Goal: Task Accomplishment & Management: Manage account settings

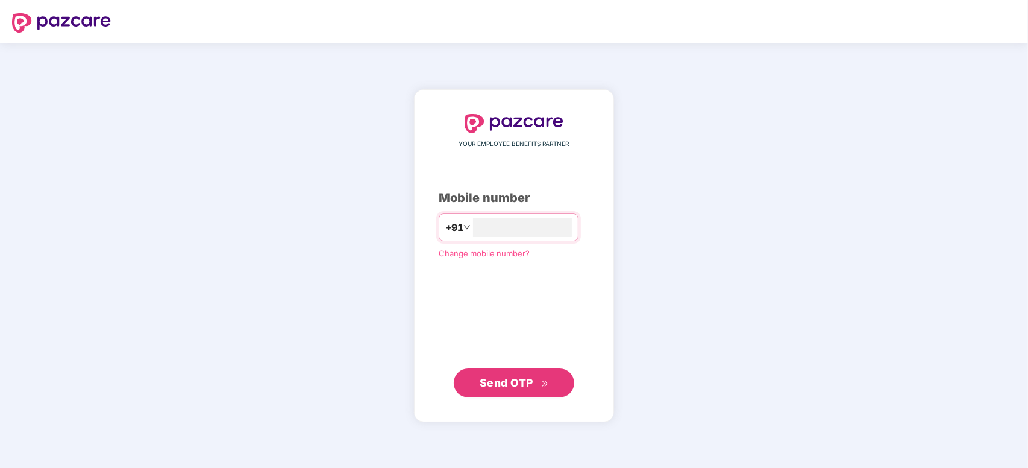
type input "**********"
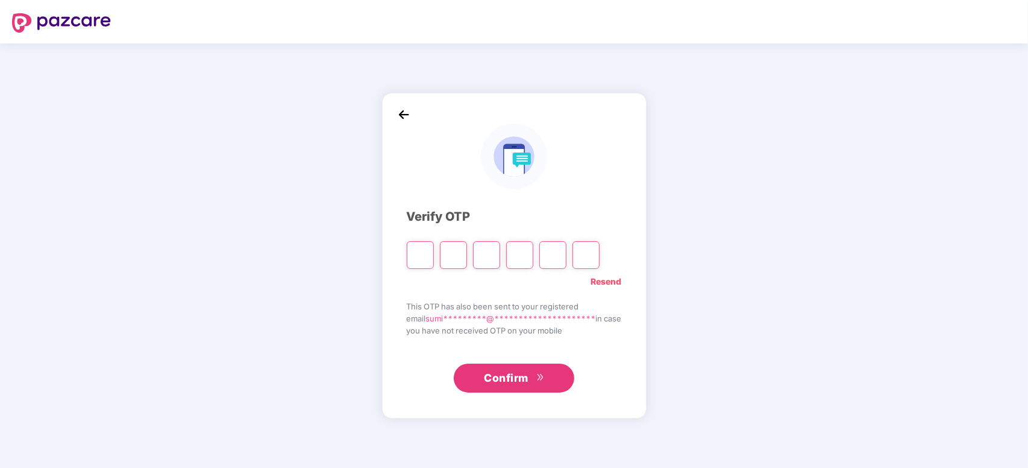
click at [416, 254] on input "Please enter verification code. Digit 1" at bounding box center [420, 255] width 27 height 28
type input "*"
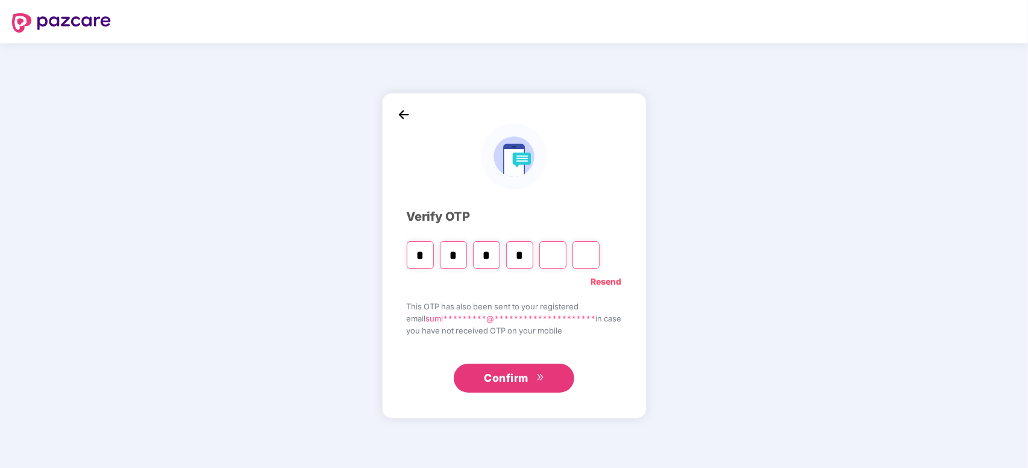
type input "*"
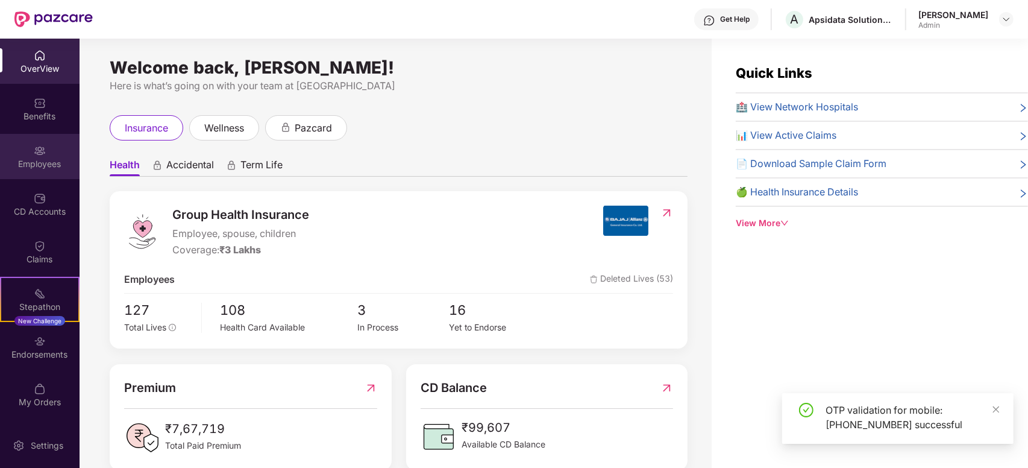
click at [34, 157] on div "Employees" at bounding box center [40, 156] width 80 height 45
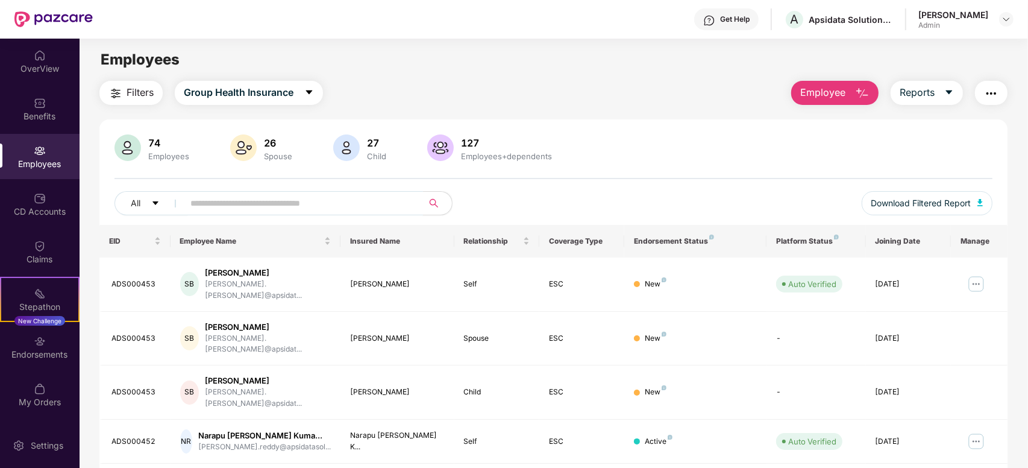
click at [298, 208] on input "text" at bounding box center [298, 203] width 216 height 18
type input "*****"
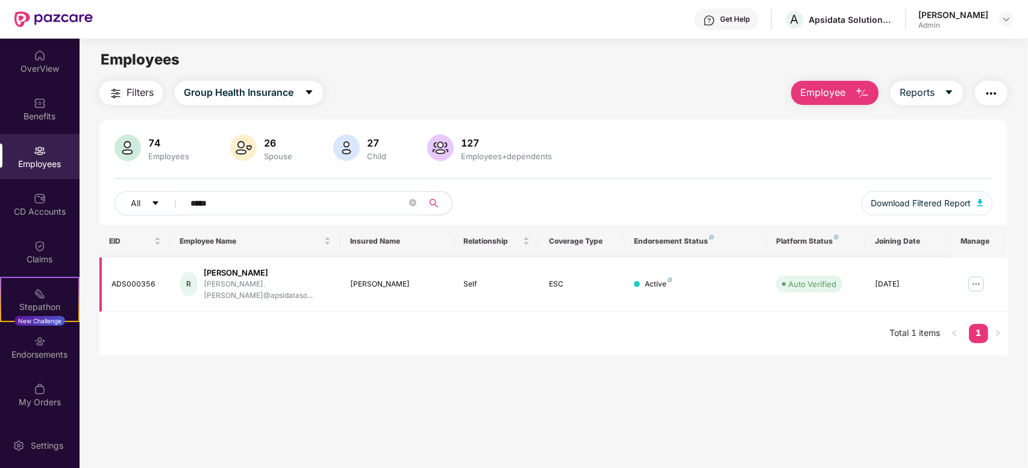
click at [974, 277] on img at bounding box center [975, 283] width 19 height 19
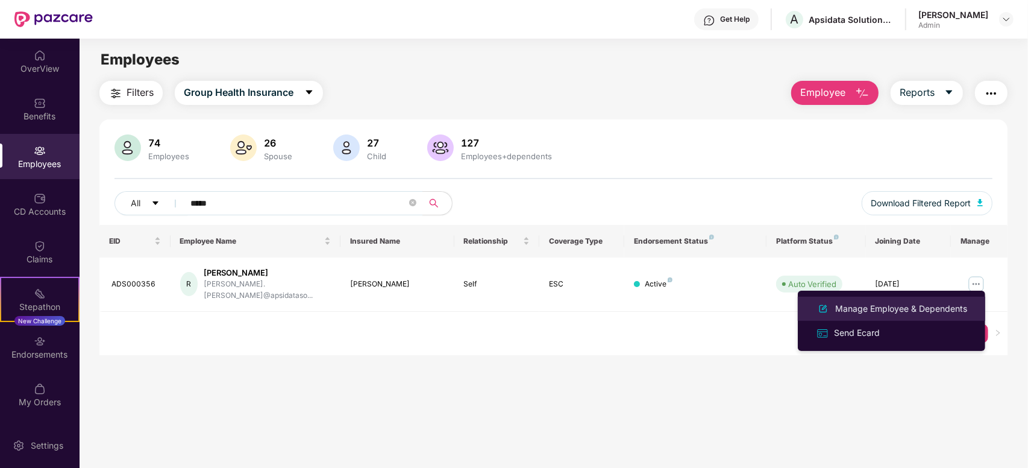
click at [896, 303] on div "Manage Employee & Dependents" at bounding box center [901, 308] width 137 height 13
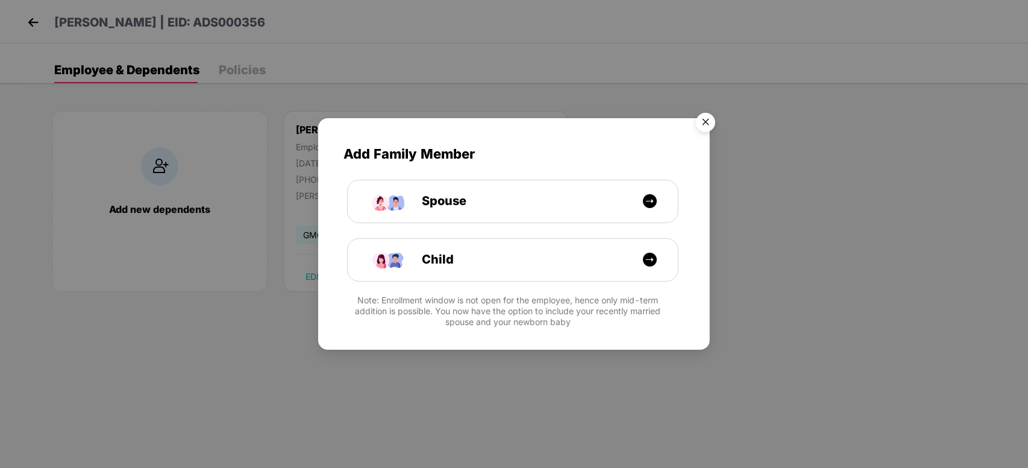
click at [706, 121] on img "Close" at bounding box center [706, 124] width 34 height 34
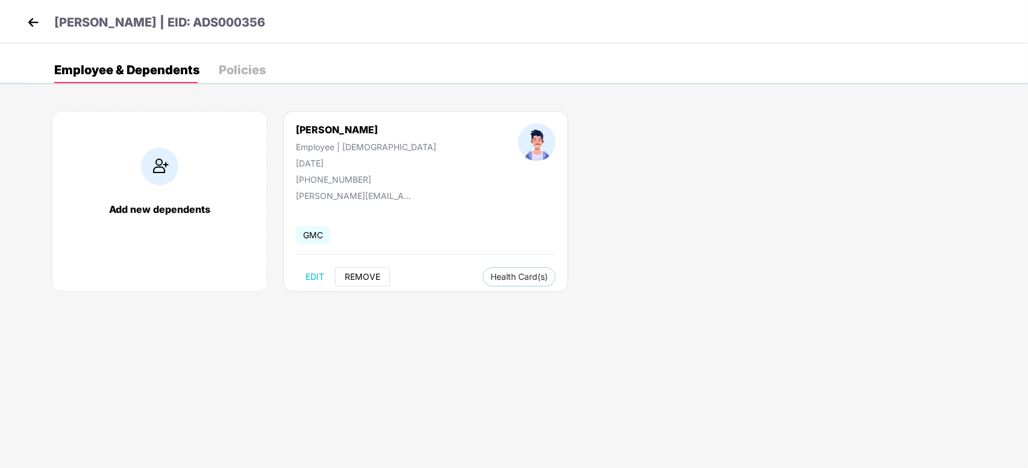
click at [363, 277] on span "REMOVE" at bounding box center [363, 277] width 36 height 10
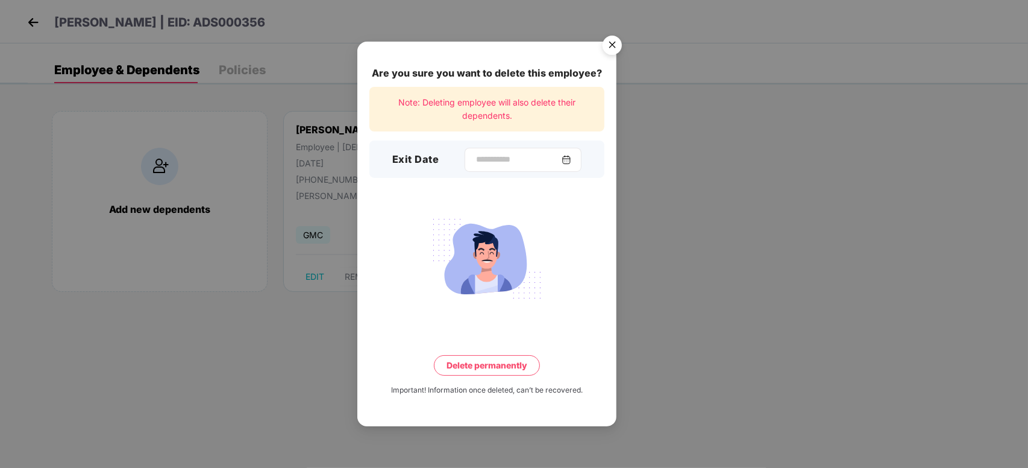
click at [571, 160] on img at bounding box center [567, 160] width 10 height 10
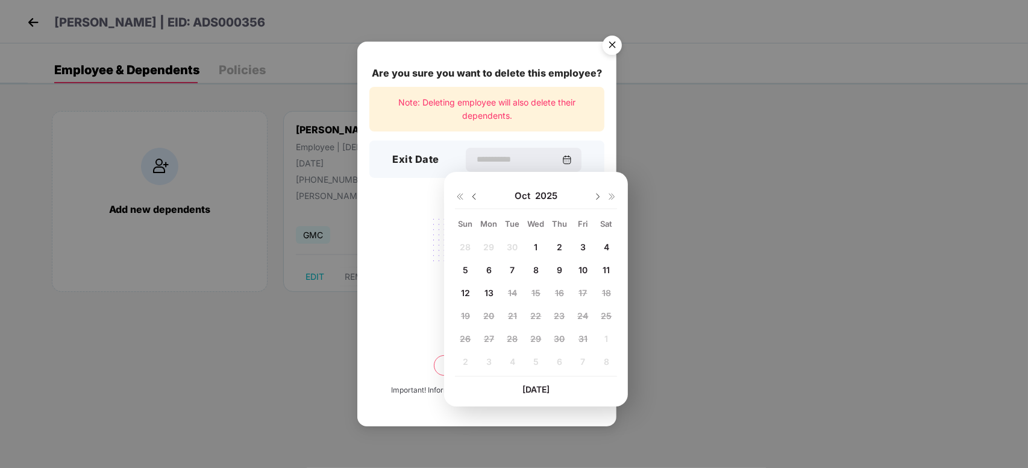
click at [557, 269] on span "9" at bounding box center [559, 269] width 5 height 10
type input "**********"
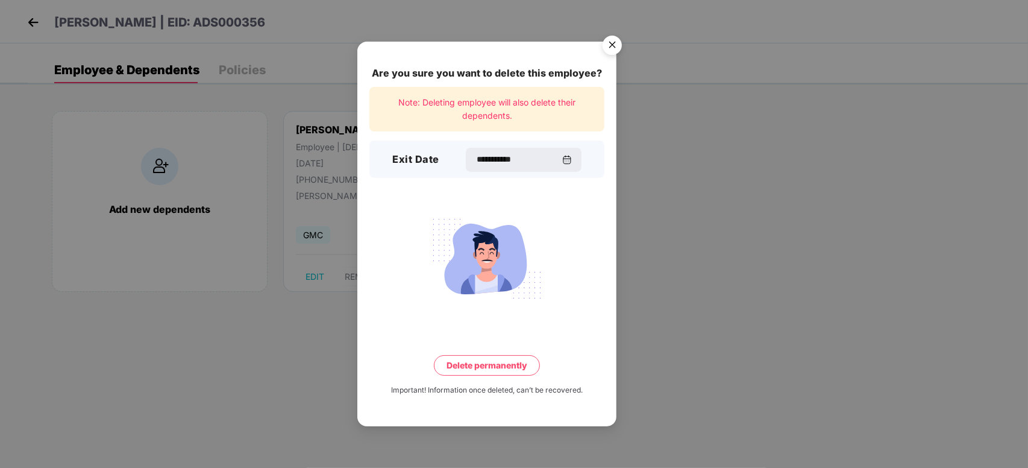
click at [479, 361] on button "Delete permanently" at bounding box center [487, 365] width 106 height 20
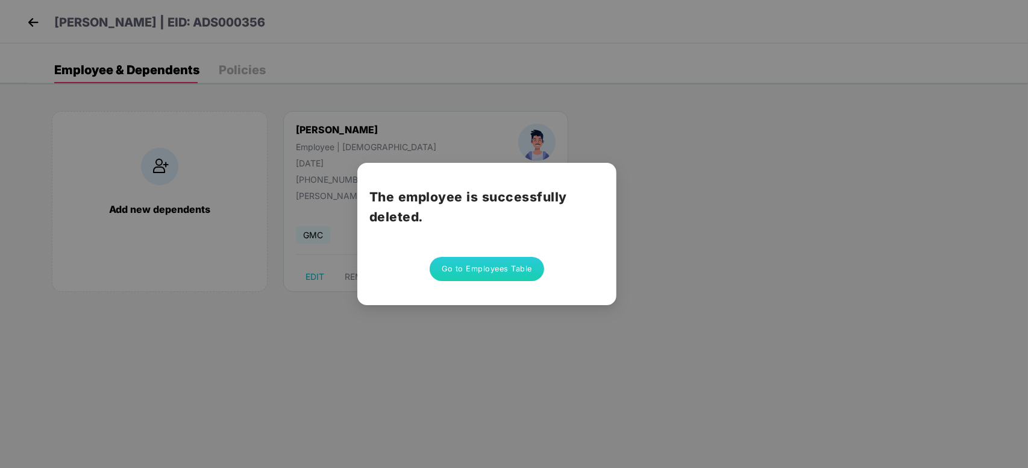
click at [504, 275] on button "Go to Employees Table" at bounding box center [487, 269] width 114 height 24
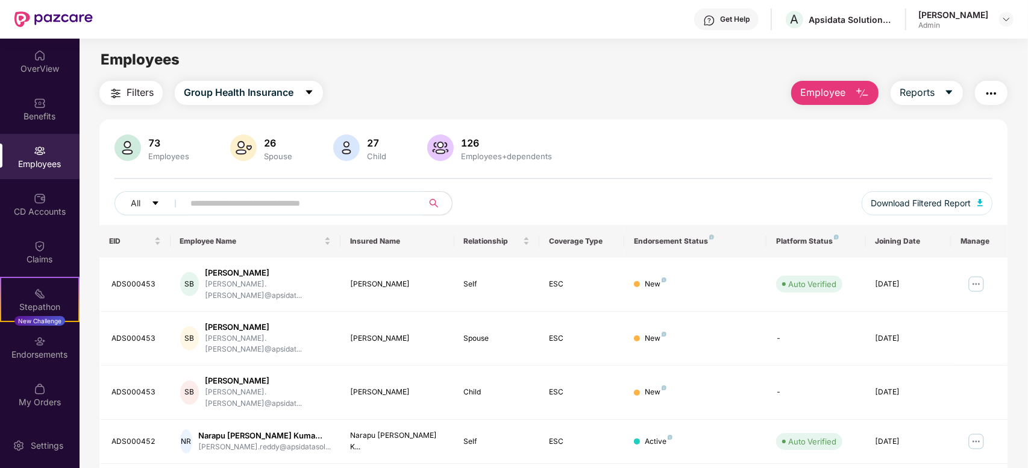
click at [254, 194] on input "text" at bounding box center [298, 203] width 216 height 18
click at [281, 206] on input "text" at bounding box center [298, 203] width 216 height 18
type input "*****"
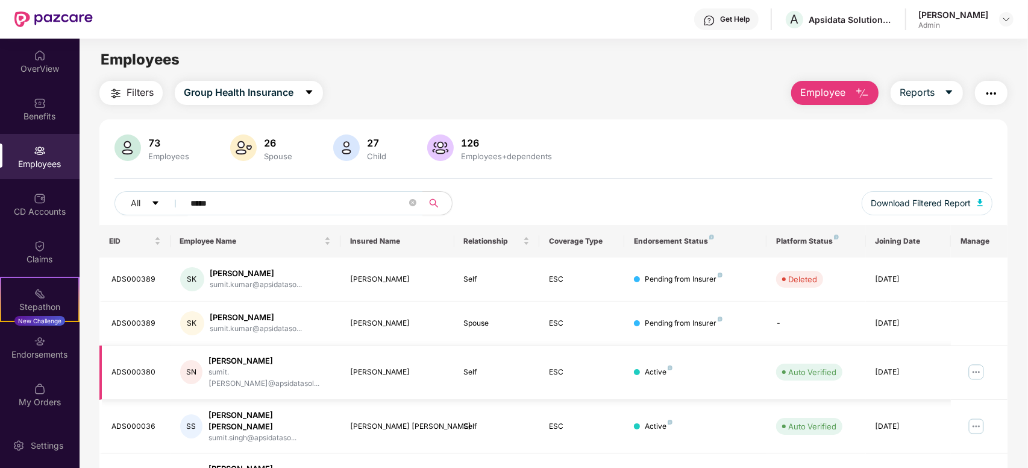
click at [972, 371] on img at bounding box center [975, 371] width 19 height 19
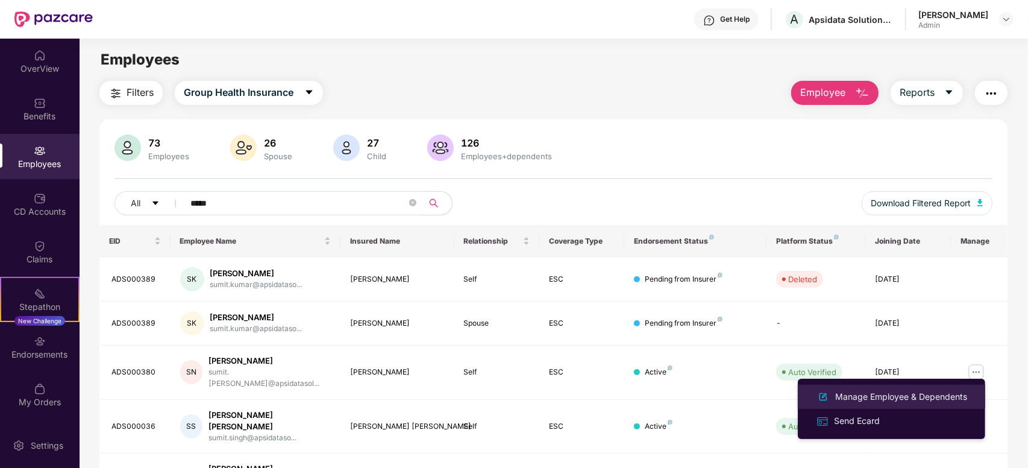
click at [887, 395] on div "Manage Employee & Dependents" at bounding box center [901, 396] width 137 height 13
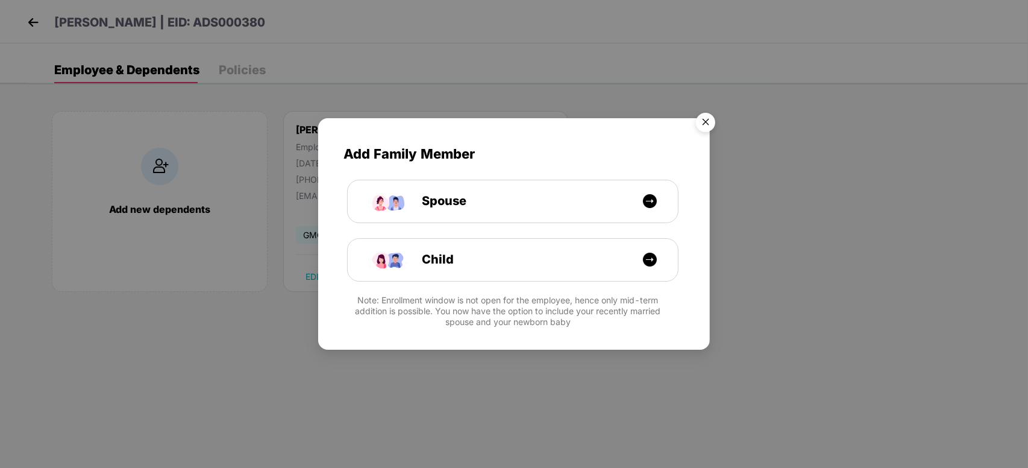
click at [702, 119] on img "Close" at bounding box center [706, 124] width 34 height 34
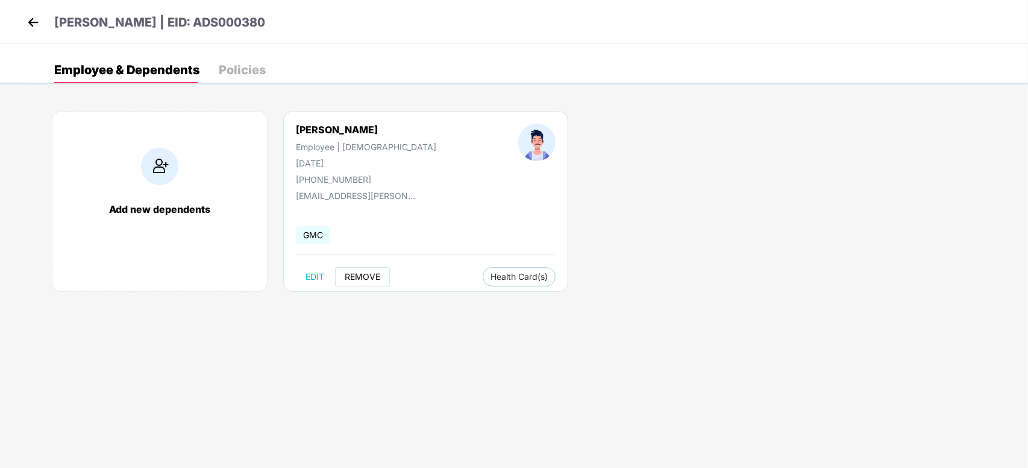
click at [362, 278] on span "REMOVE" at bounding box center [363, 277] width 36 height 10
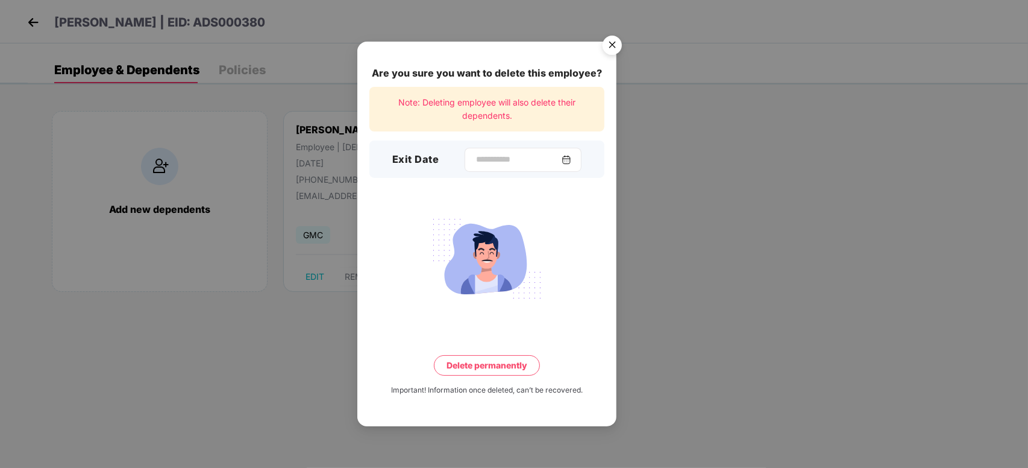
click at [571, 155] on img at bounding box center [567, 160] width 10 height 10
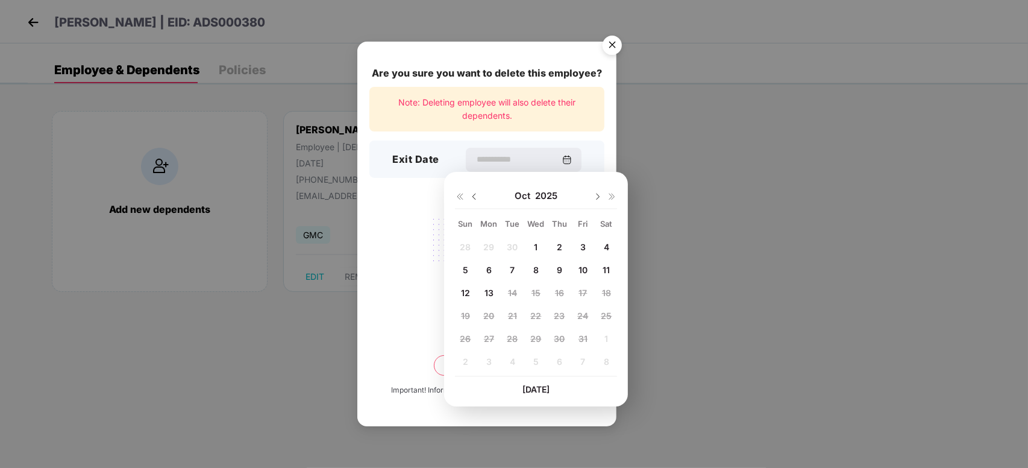
click at [583, 269] on span "10" at bounding box center [582, 269] width 9 height 10
type input "**********"
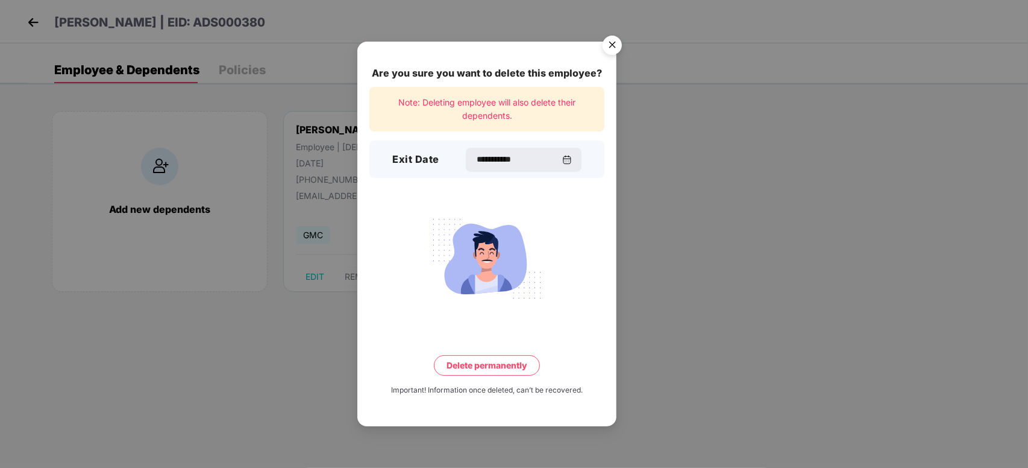
click at [492, 362] on button "Delete permanently" at bounding box center [487, 365] width 106 height 20
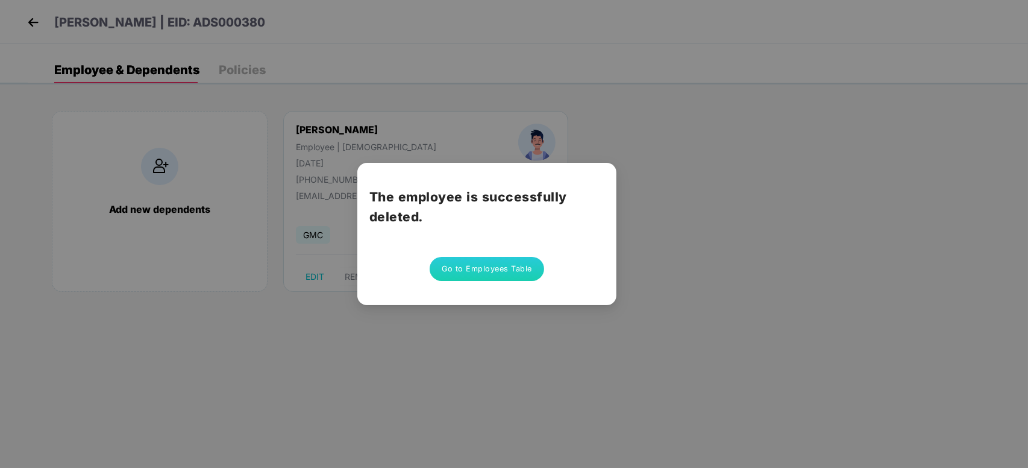
click at [499, 272] on button "Go to Employees Table" at bounding box center [487, 269] width 114 height 24
